Goal: Ask a question: Seek information or help from site administrators or community

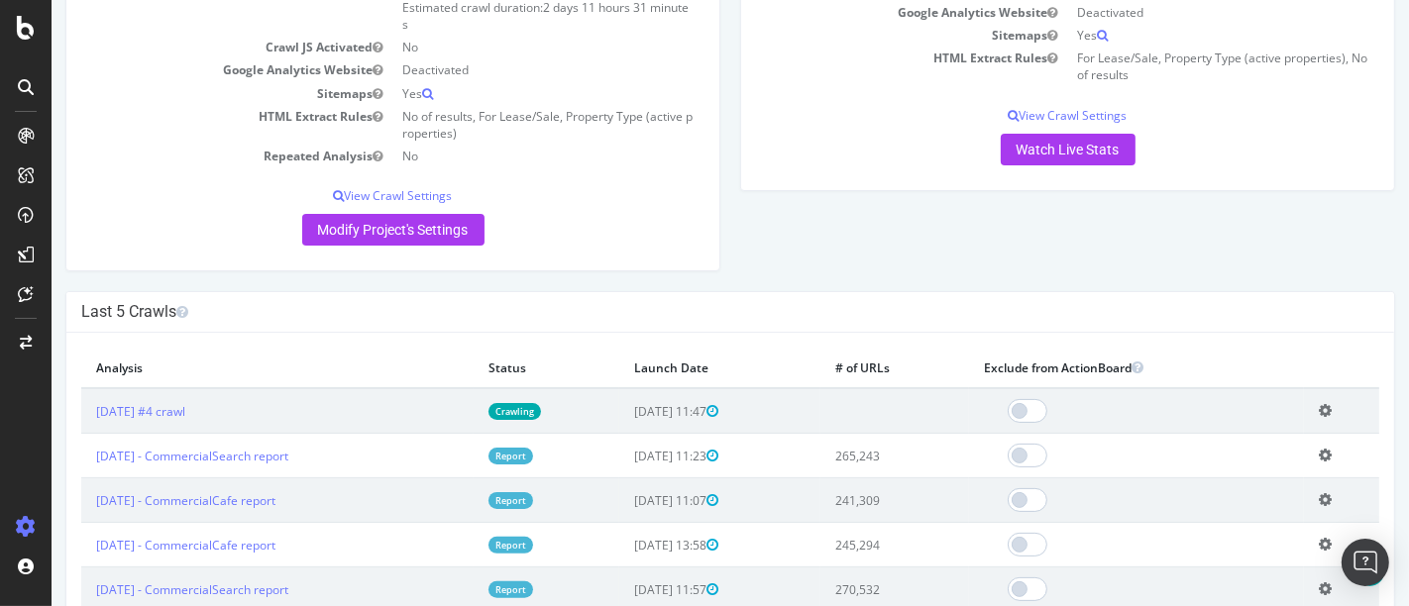
scroll to position [293, 0]
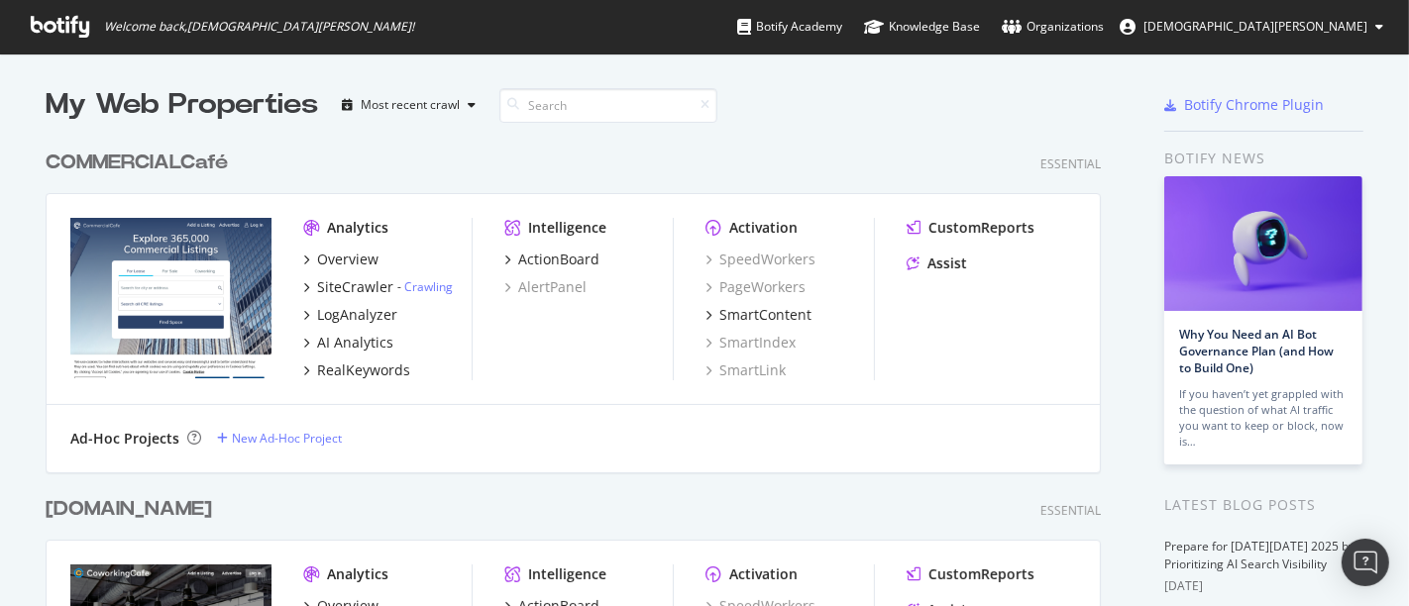
scroll to position [589, 1375]
click at [945, 264] on div "Assist" at bounding box center [947, 264] width 40 height 20
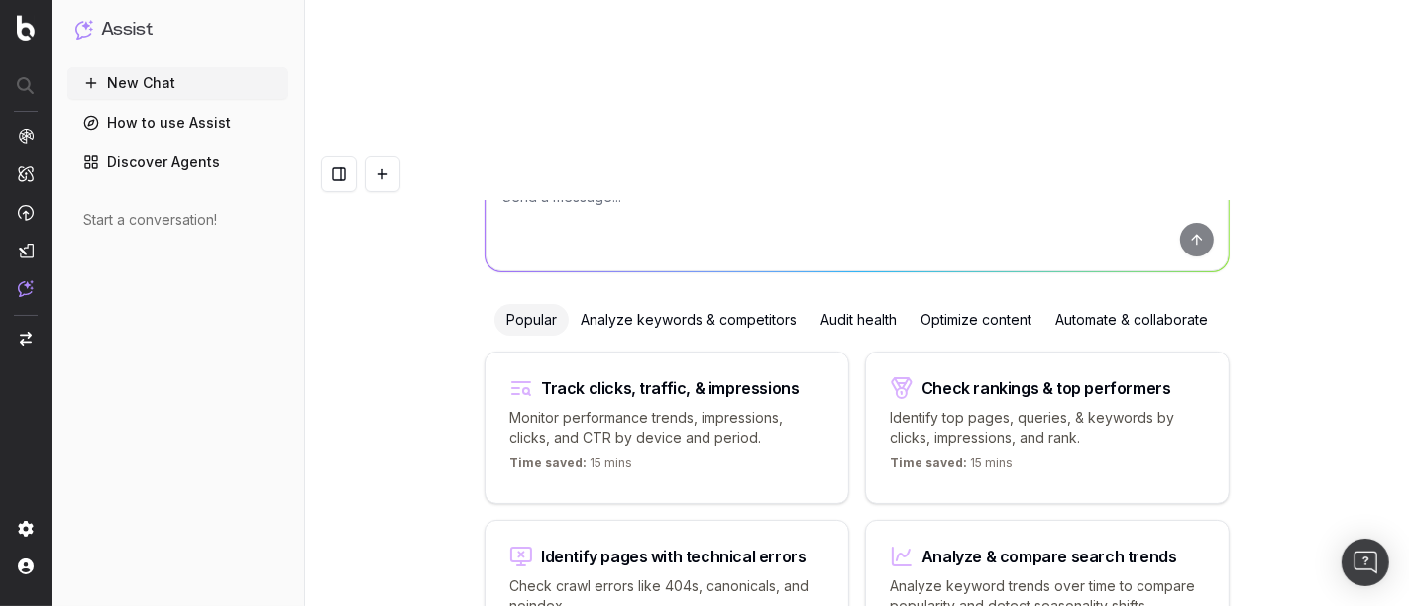
scroll to position [160, 0]
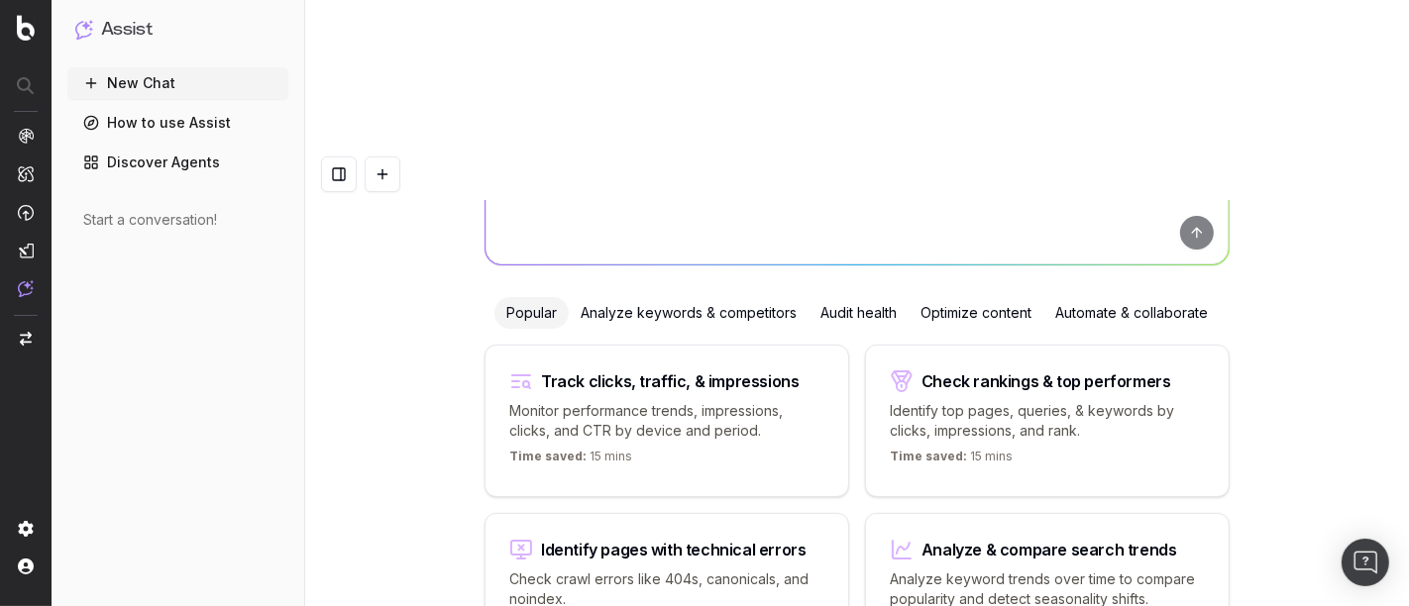
click at [730, 401] on p "Monitor performance trends, impressions, clicks, and CTR by device and period." at bounding box center [666, 421] width 315 height 40
type textarea "Change in clicks/CTR/impressions over last 28 days vs last (branded vs non-bran…"
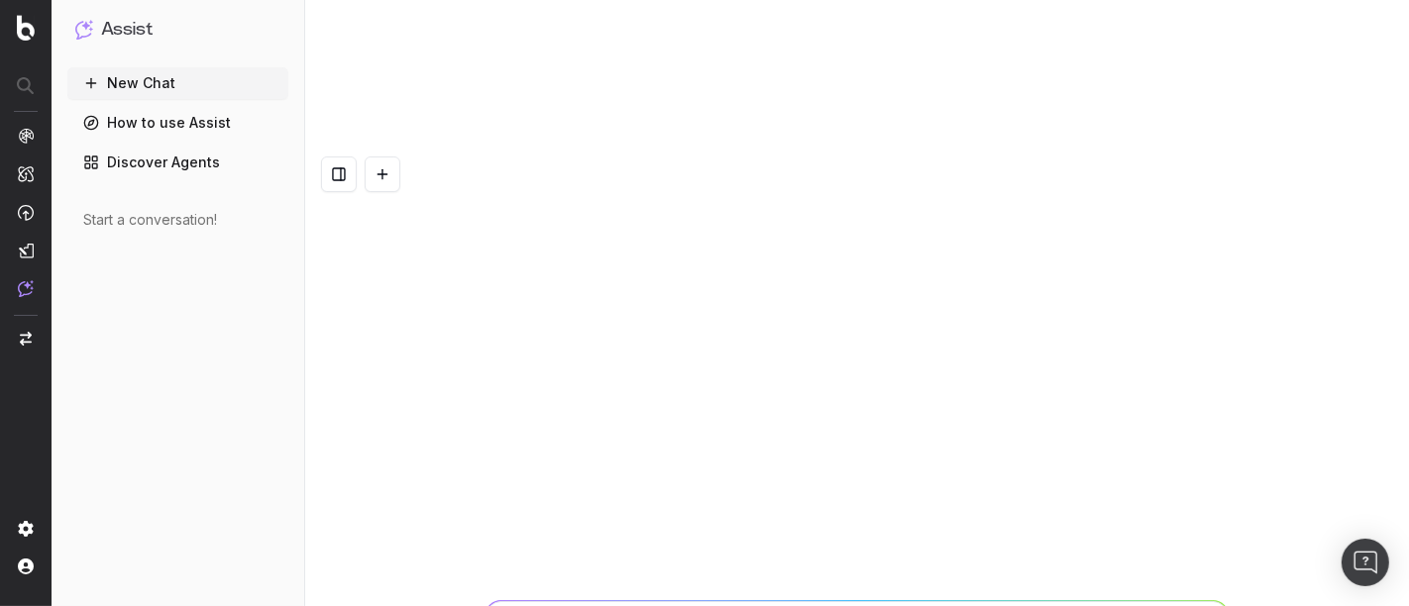
scroll to position [0, 0]
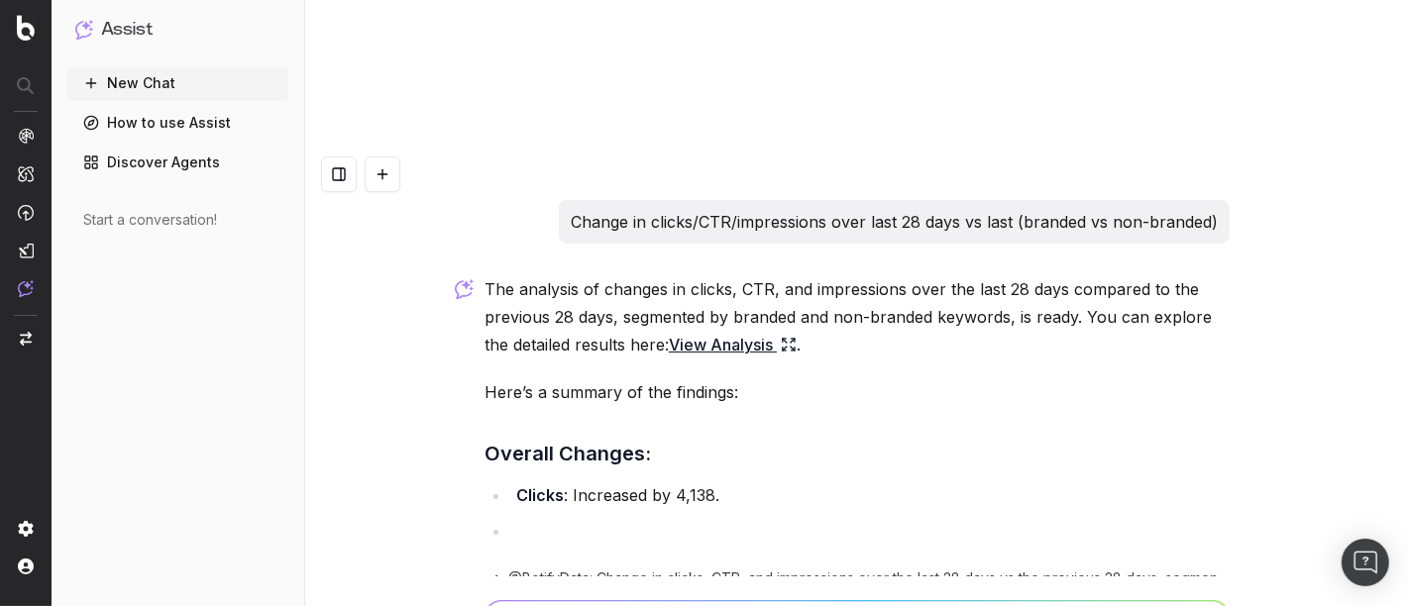
scroll to position [31, 0]
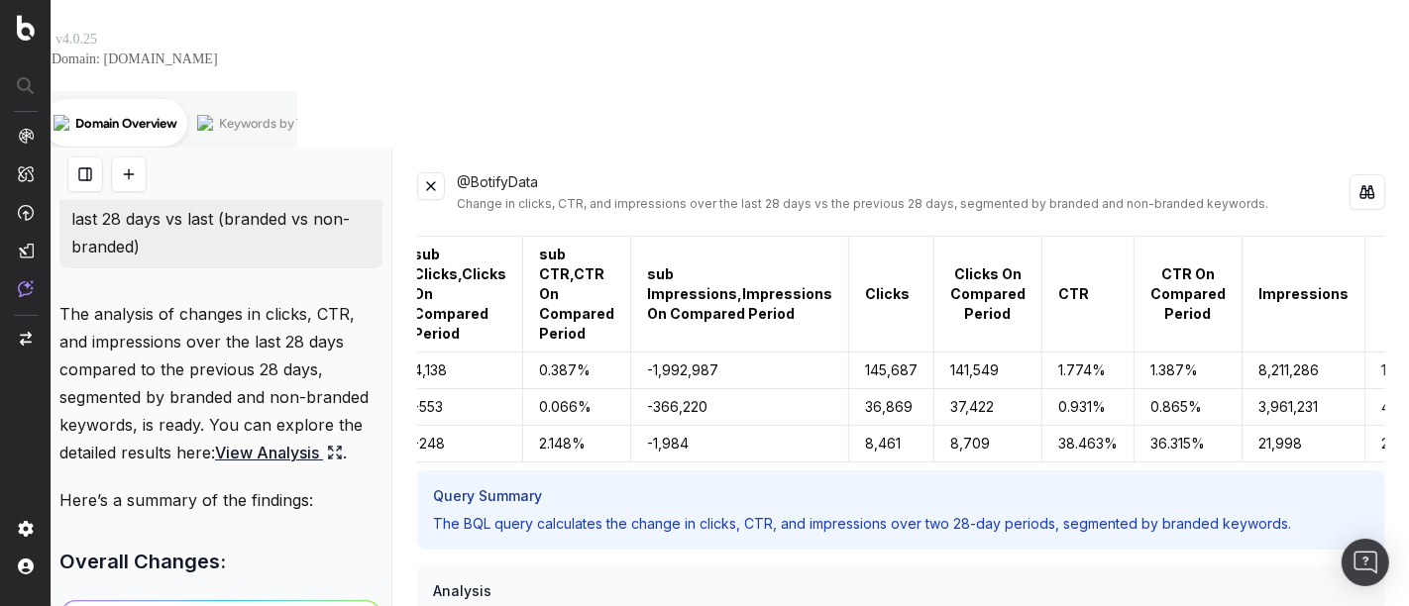
scroll to position [0, 198]
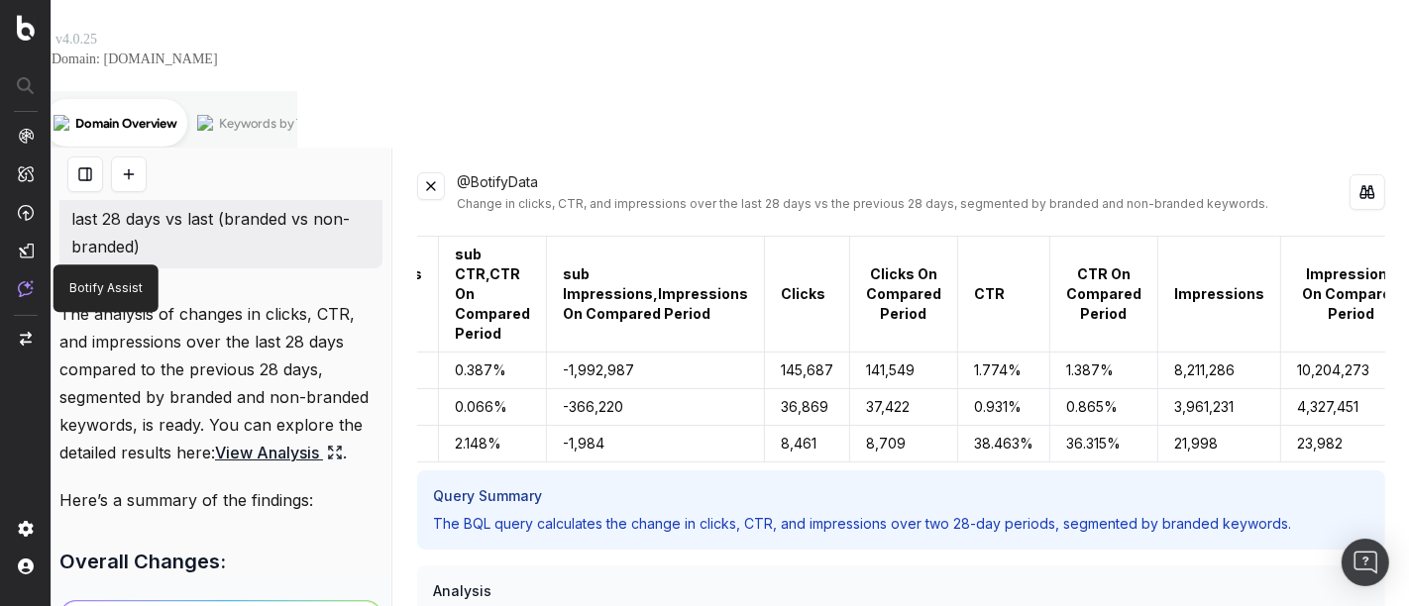
click at [30, 295] on img at bounding box center [26, 288] width 16 height 17
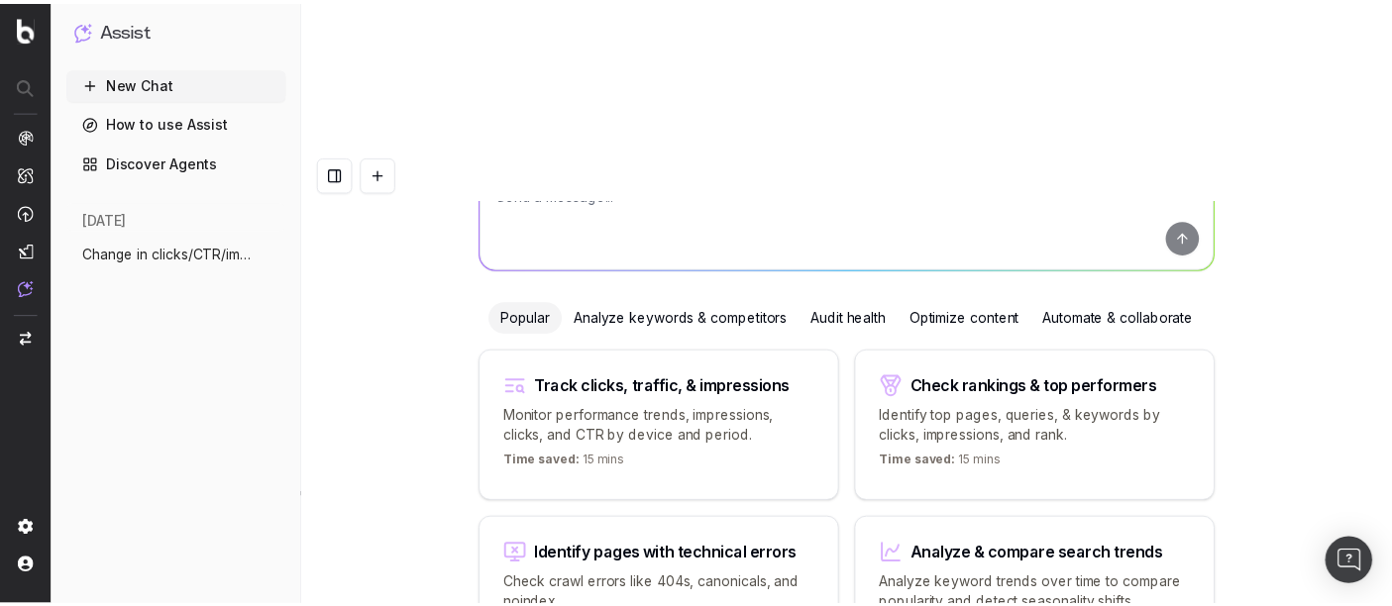
scroll to position [158, 0]
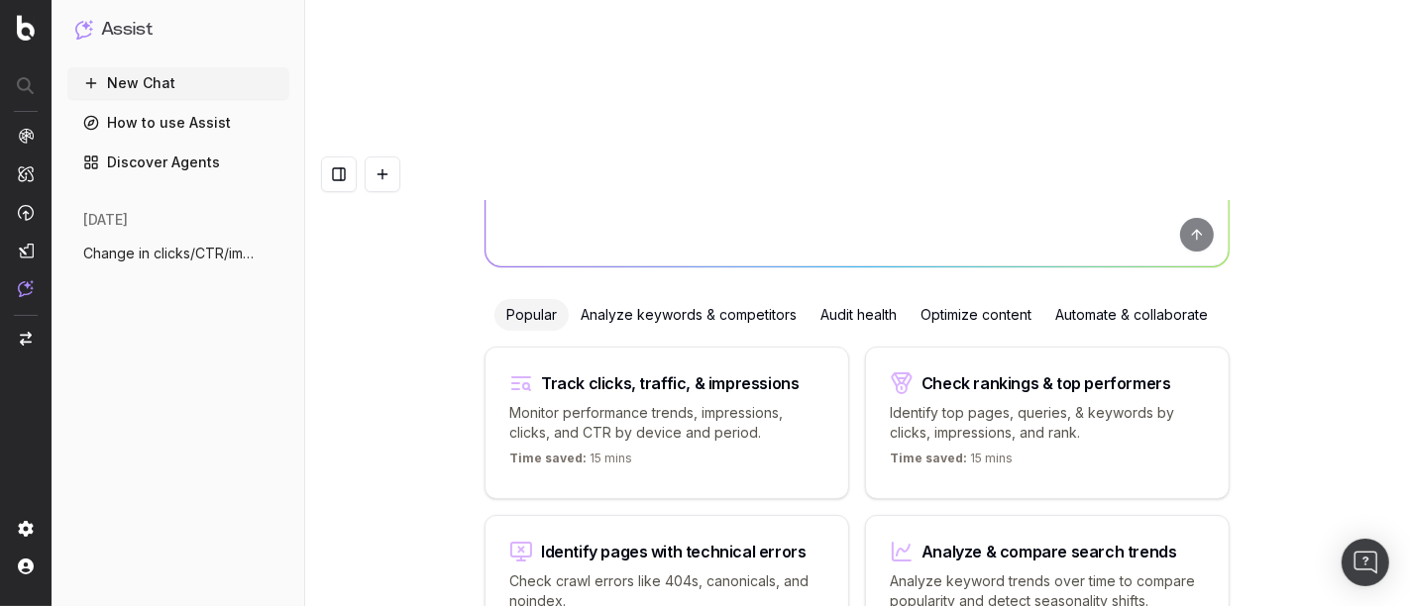
click at [1273, 314] on div "How can I boost your search strategy? Popular Analyze keywords & competitors Au…" at bounding box center [857, 376] width 1104 height 606
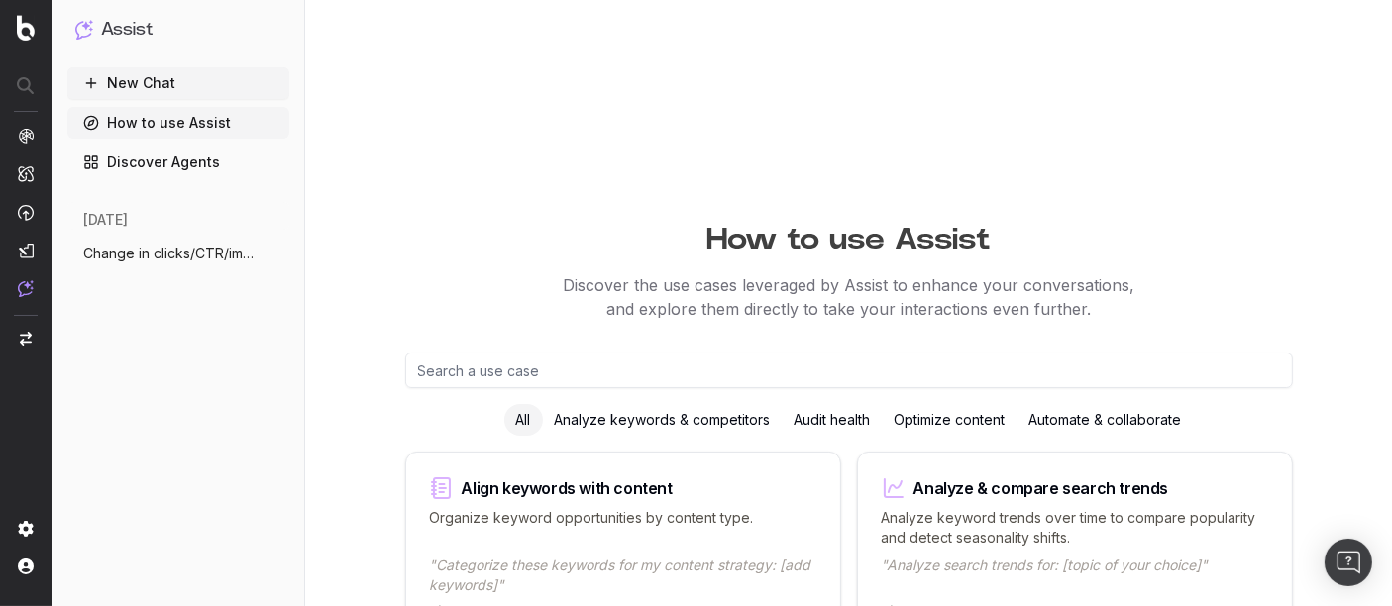
click at [656, 404] on div "Analyze keywords & competitors" at bounding box center [663, 420] width 240 height 32
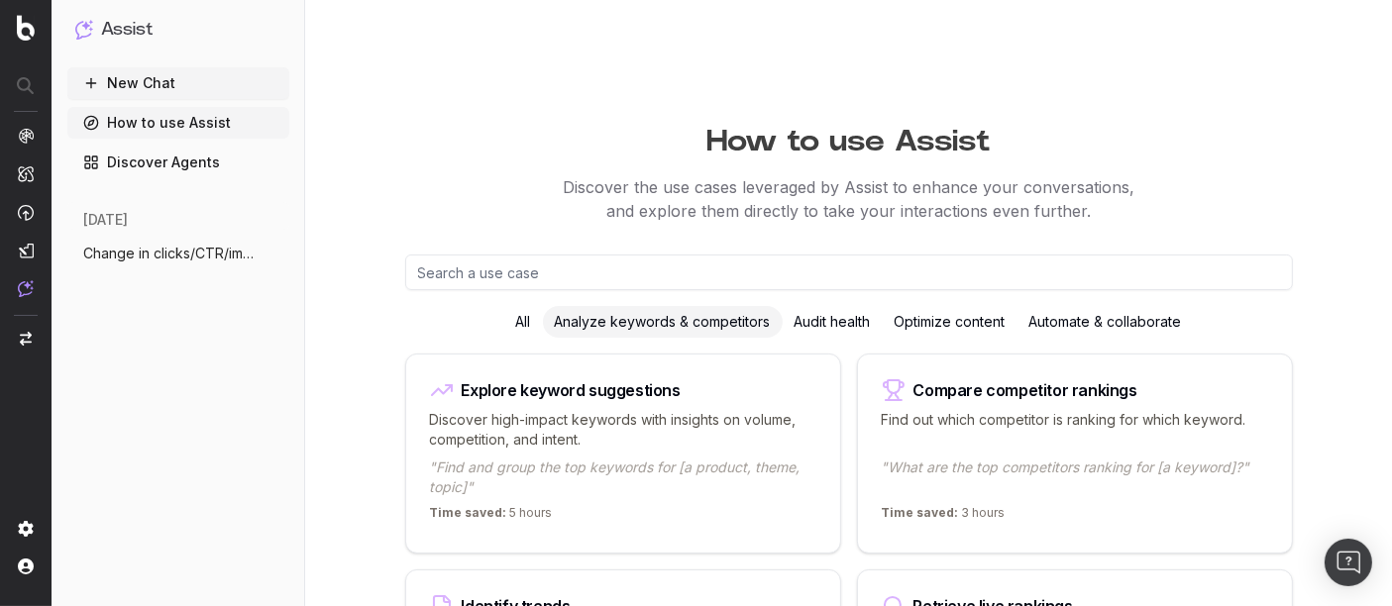
scroll to position [99, 0]
click at [1137, 409] on p "Find out which competitor is ranking for which keyword." at bounding box center [1075, 429] width 386 height 40
click at [971, 409] on p "Find out which competitor is ranking for which keyword." at bounding box center [1075, 429] width 386 height 40
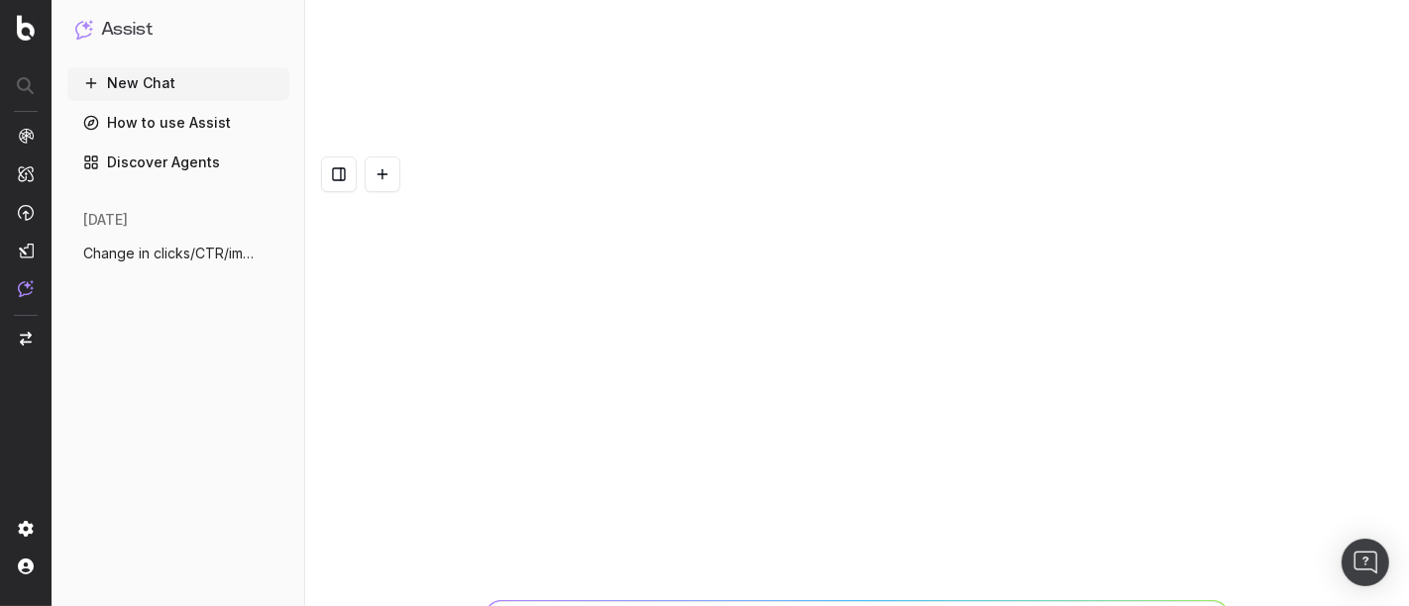
click at [971, 260] on div "What are the top competitors ranking for What are the top competitors ranking f…" at bounding box center [857, 452] width 1104 height 606
type textarea "What are the top competitors ranking for los angeles office space"
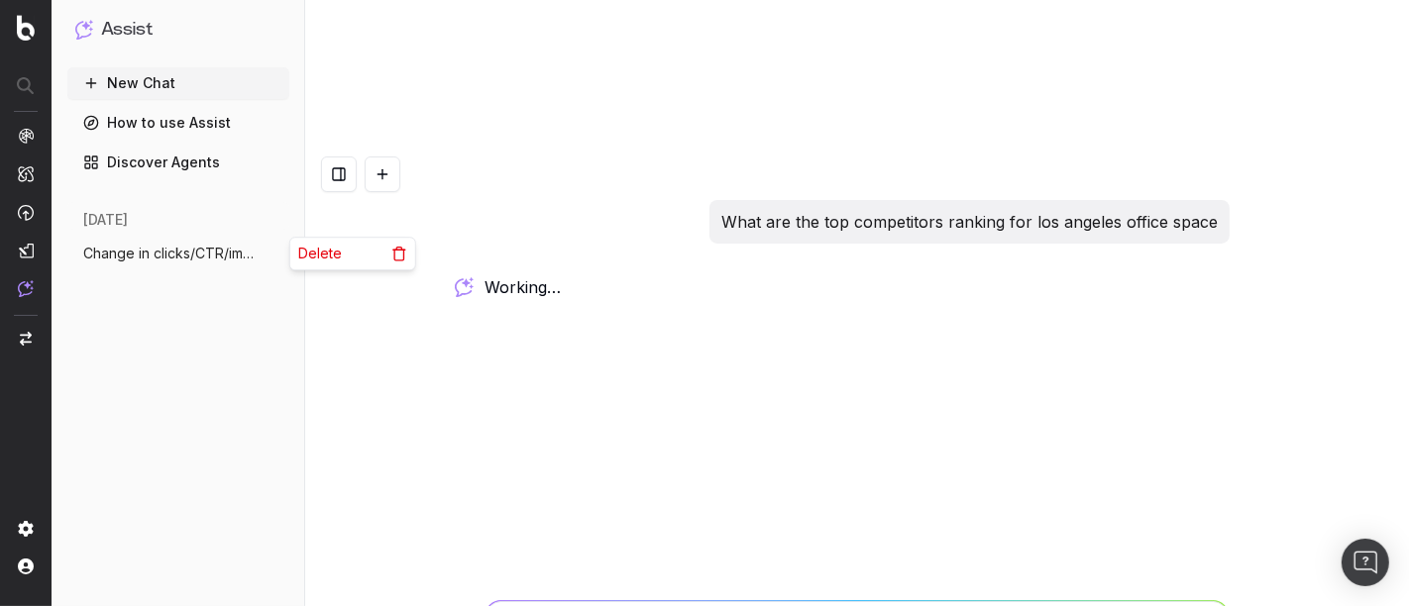
click at [278, 259] on icon "button" at bounding box center [275, 254] width 16 height 16
click at [345, 263] on div "Delete" at bounding box center [352, 254] width 125 height 32
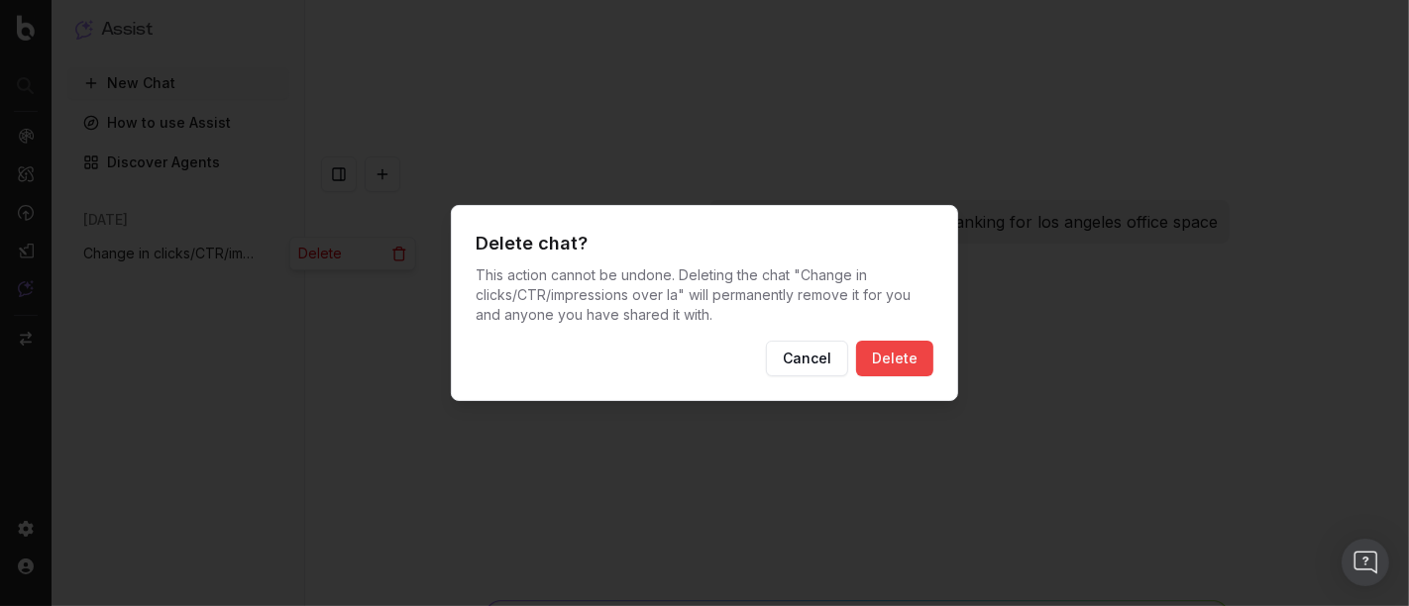
click at [893, 364] on button "Delete" at bounding box center [894, 359] width 77 height 36
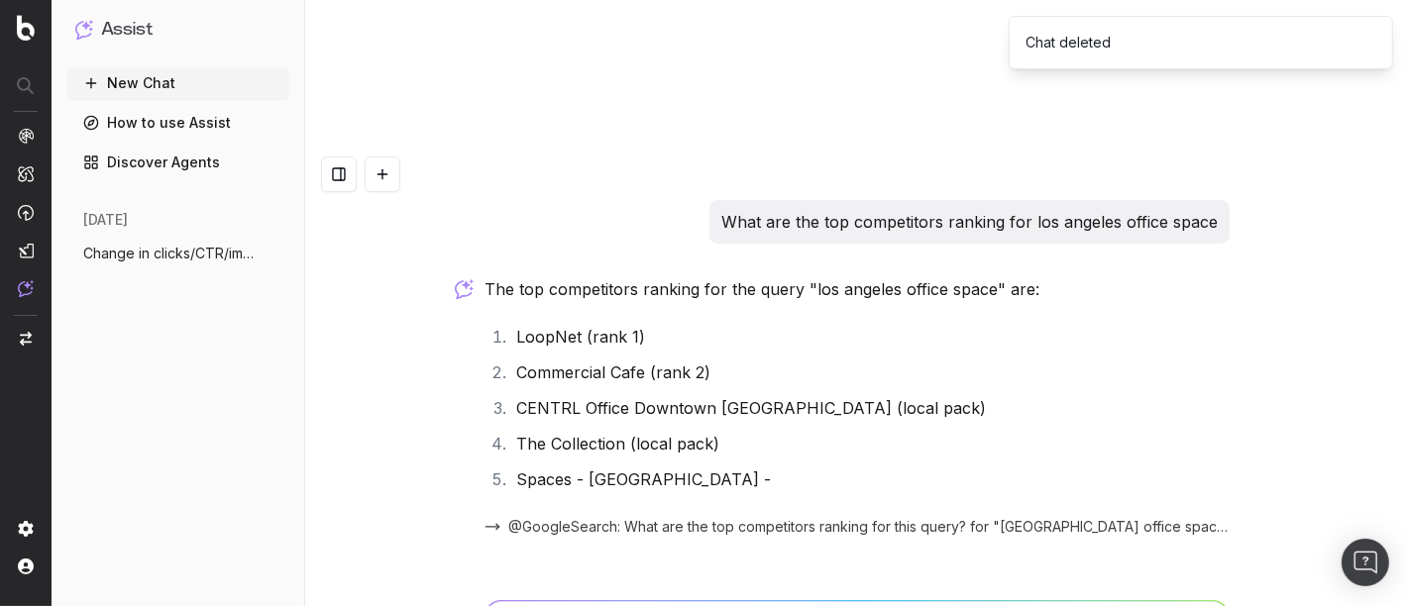
scroll to position [7, 0]
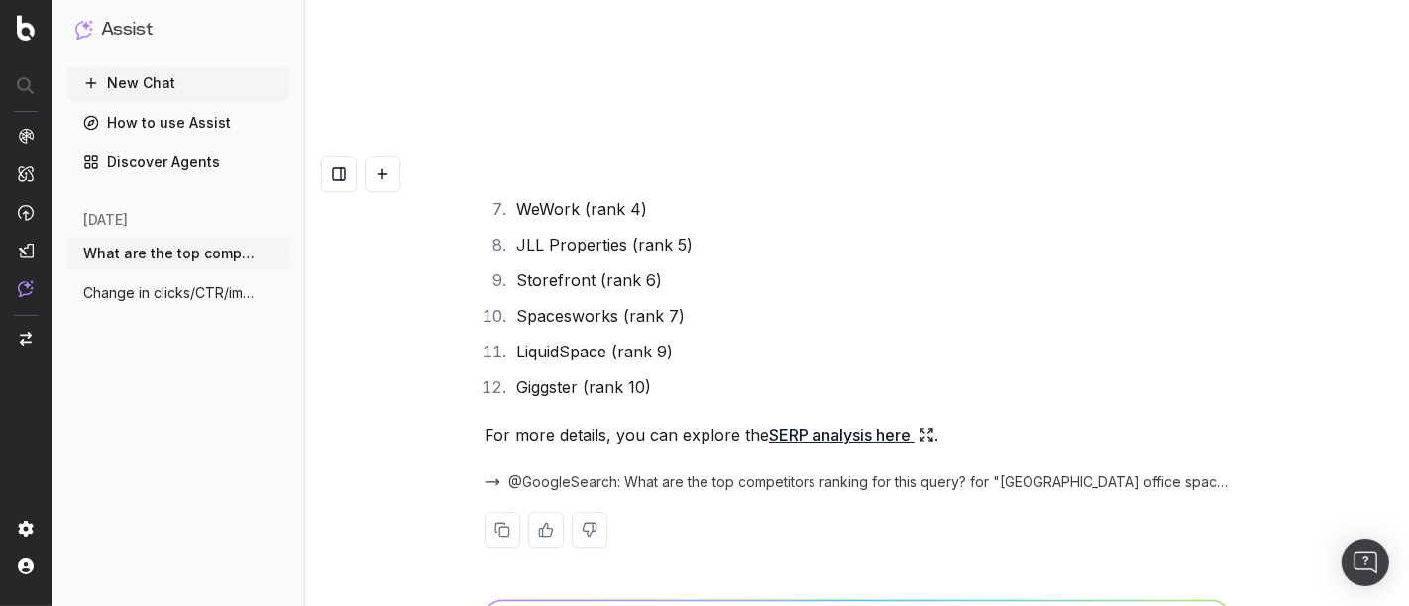
scroll to position [344, 0]
click at [812, 419] on link "SERP analysis here" at bounding box center [851, 433] width 165 height 28
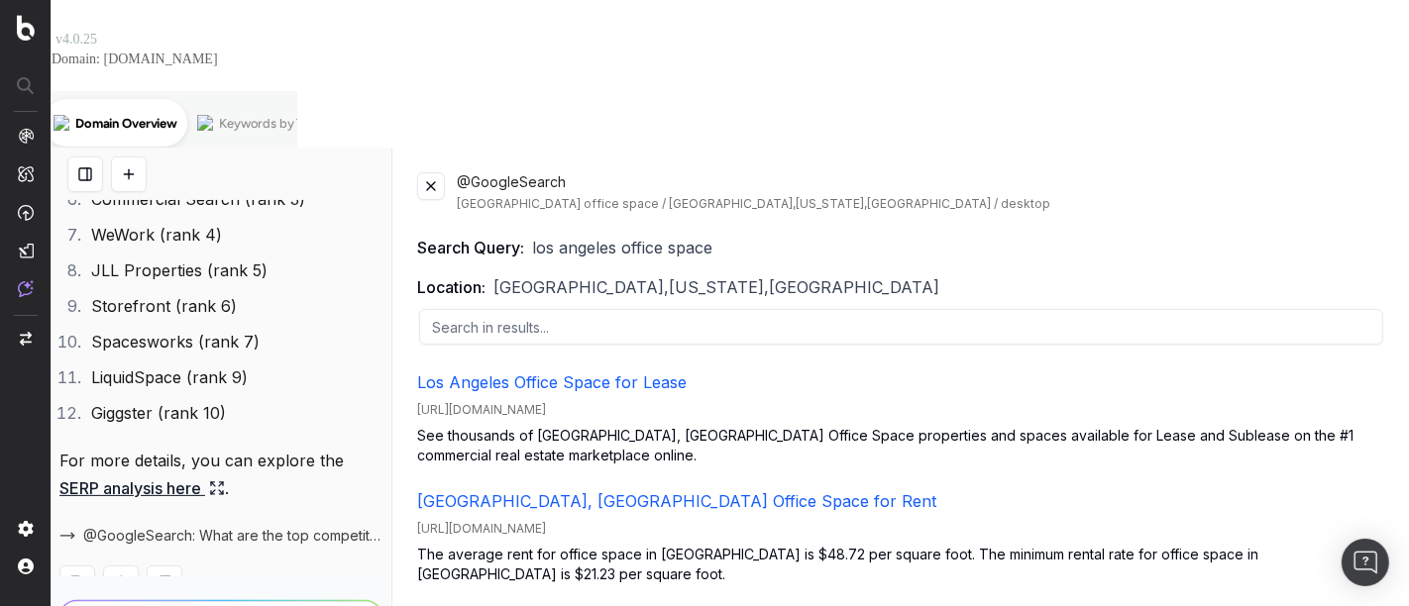
scroll to position [0, 0]
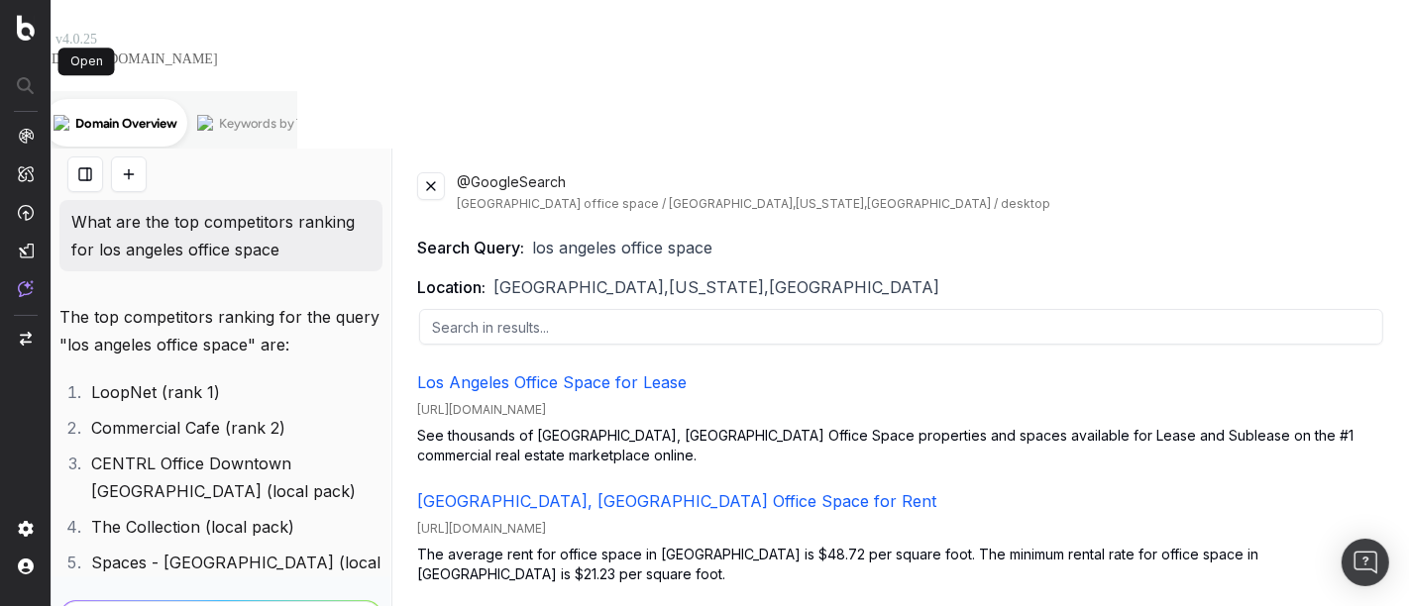
click at [77, 157] on button at bounding box center [85, 175] width 36 height 36
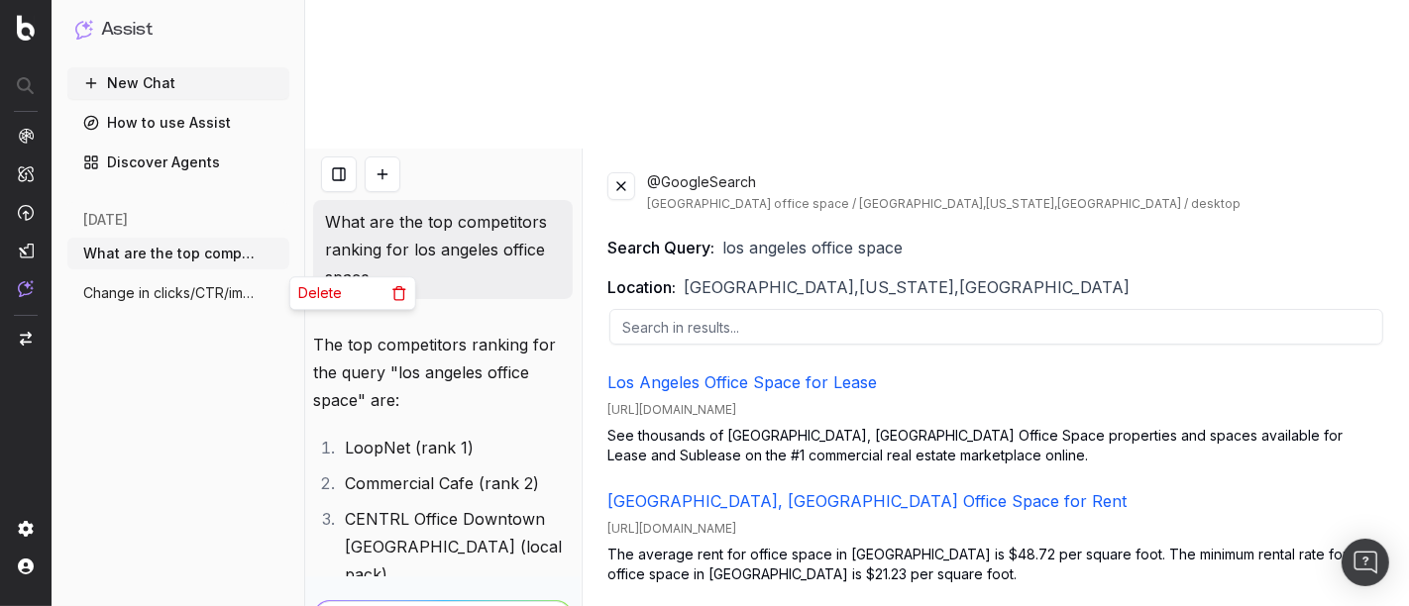
click at [265, 293] on button "More" at bounding box center [275, 293] width 20 height 20
click at [332, 293] on span "Delete" at bounding box center [320, 293] width 44 height 20
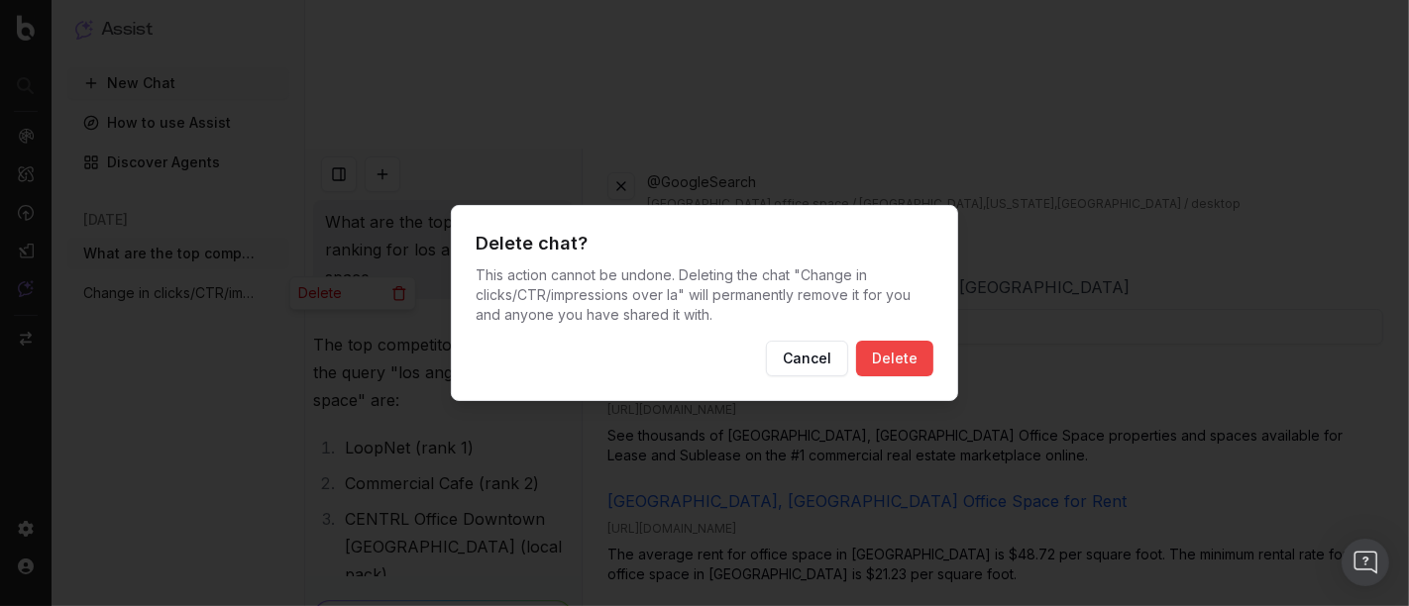
click at [916, 362] on button "Delete" at bounding box center [894, 359] width 77 height 36
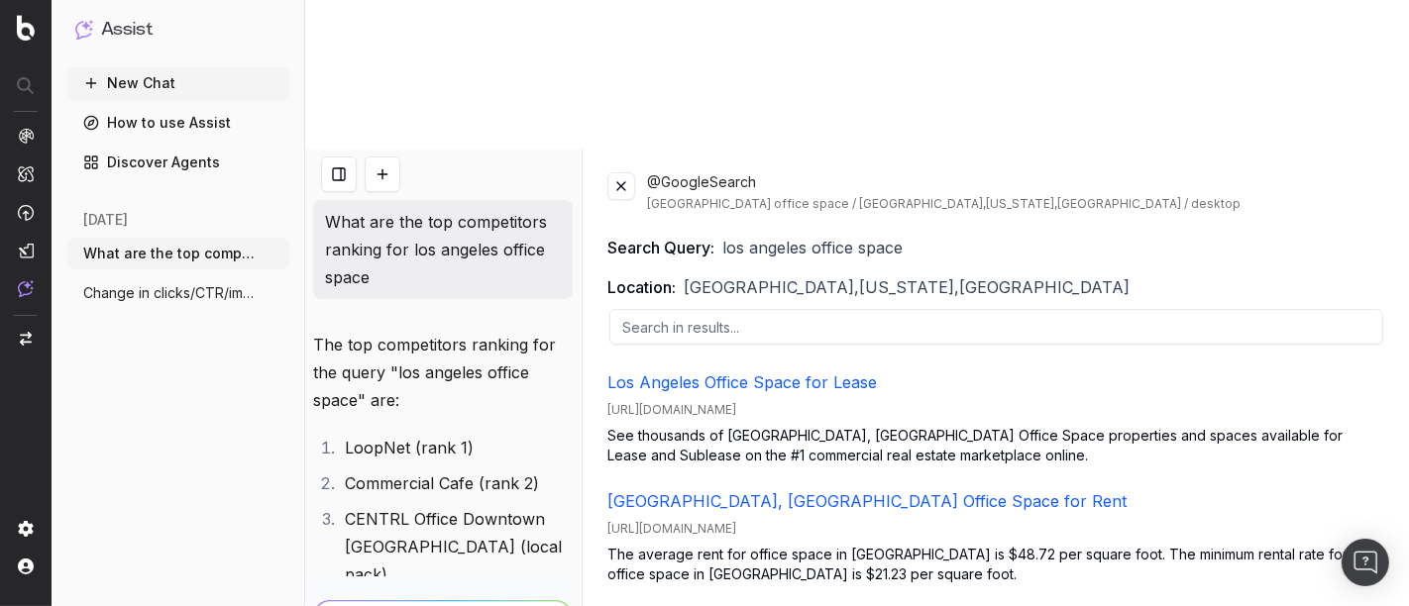
click at [616, 172] on button at bounding box center [621, 186] width 28 height 28
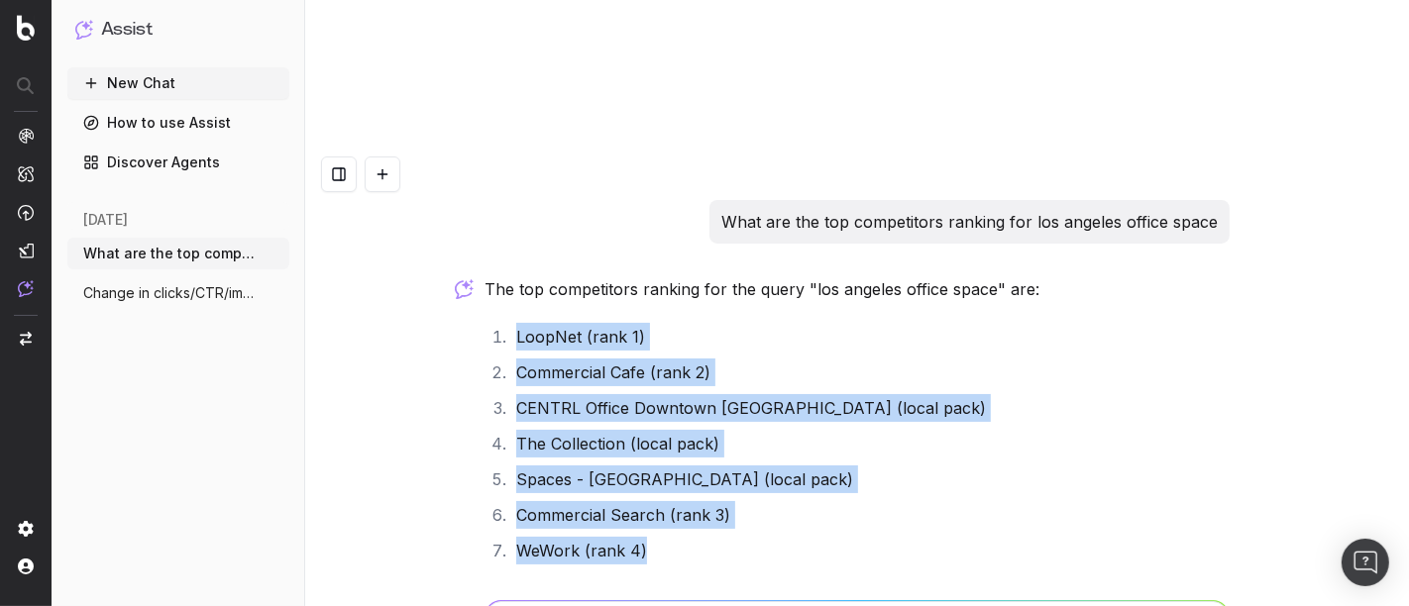
drag, startPoint x: 495, startPoint y: 180, endPoint x: 705, endPoint y: 402, distance: 305.5
click at [705, 402] on ol "LoopNet (rank 1) Commercial Cafe (rank 2) CENTRL Office Downtown [GEOGRAPHIC_DA…" at bounding box center [856, 533] width 745 height 420
click at [705, 537] on li "WeWork (rank 4)" at bounding box center [869, 551] width 719 height 28
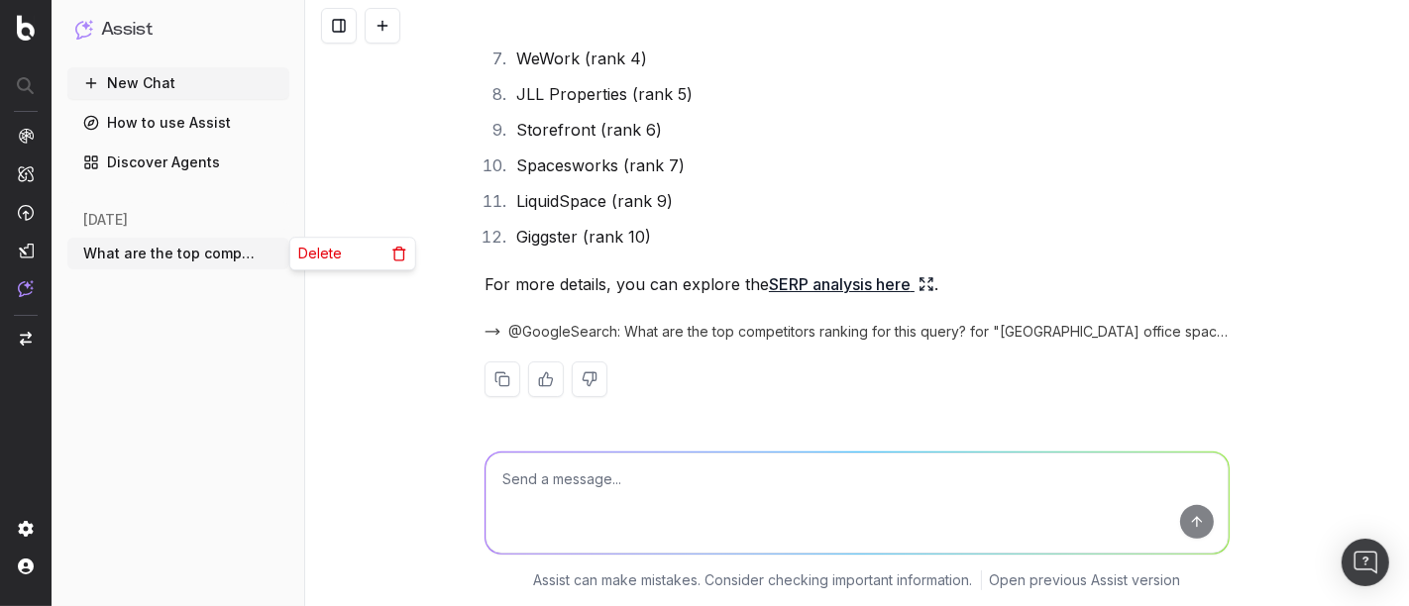
click at [282, 253] on icon "button" at bounding box center [275, 254] width 16 height 16
click at [326, 253] on span "Delete" at bounding box center [320, 254] width 44 height 20
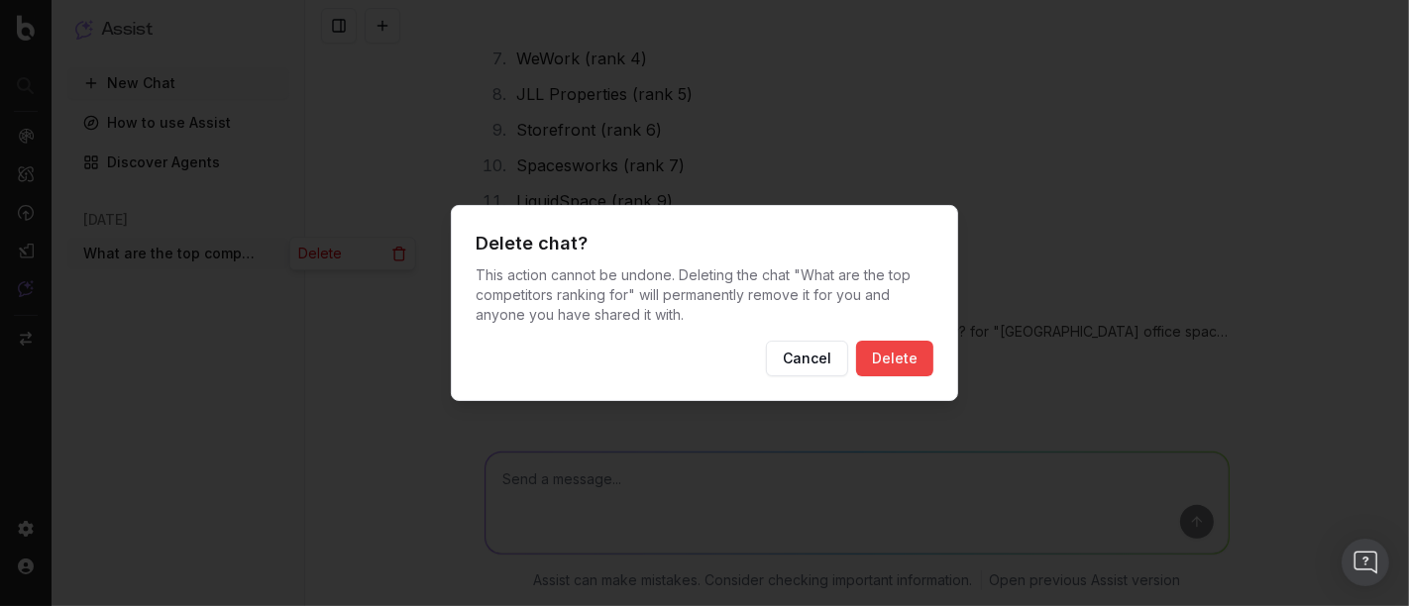
click at [905, 340] on div "Delete chat? This action cannot be undone. Deleting the chat " What are the top…" at bounding box center [704, 303] width 507 height 196
click at [909, 355] on button "Delete" at bounding box center [894, 359] width 77 height 36
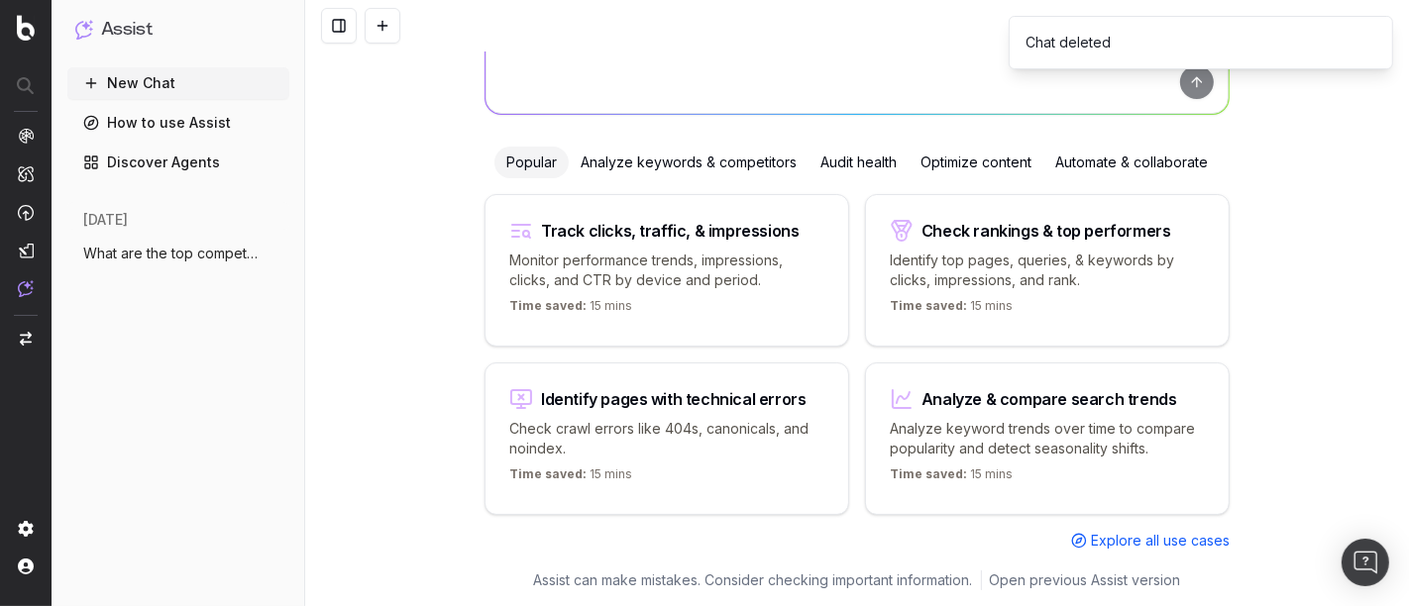
scroll to position [144, 0]
